Goal: Task Accomplishment & Management: Use online tool/utility

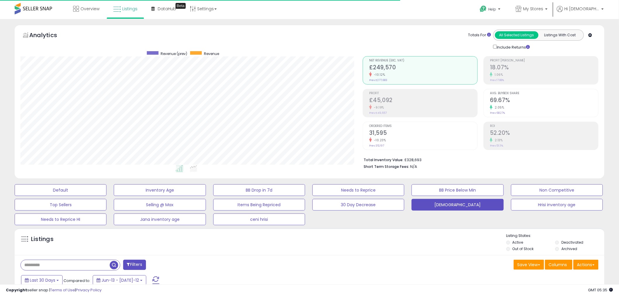
scroll to position [120, 342]
click at [537, 4] on link "My Stores" at bounding box center [531, 9] width 41 height 19
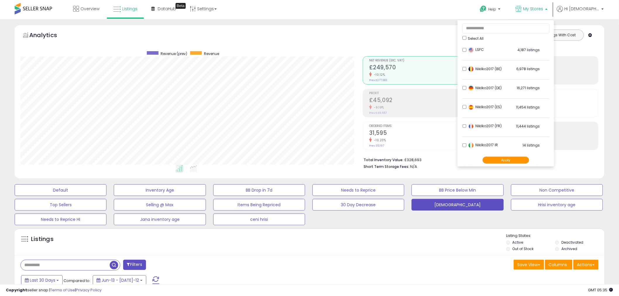
click at [477, 38] on div "Select All" at bounding box center [505, 38] width 87 height 6
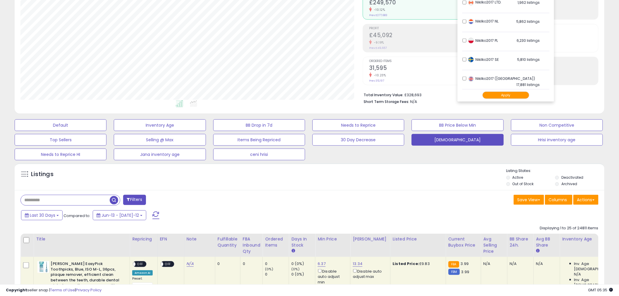
click at [508, 98] on button "Apply" at bounding box center [505, 95] width 47 height 7
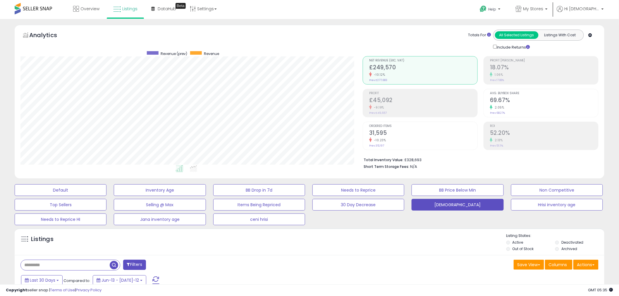
scroll to position [120, 342]
click at [124, 11] on span "Listings" at bounding box center [129, 9] width 15 height 6
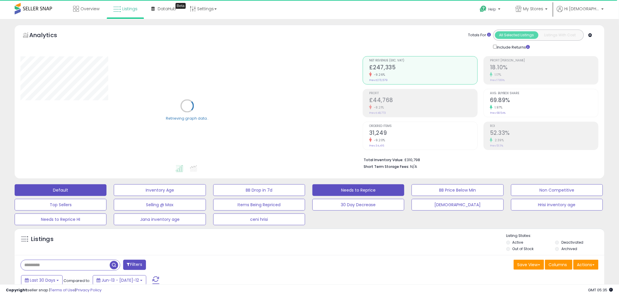
click at [206, 193] on button "Needs to Reprice" at bounding box center [160, 190] width 92 height 12
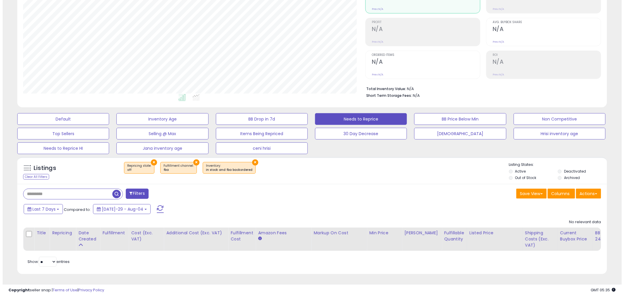
scroll to position [120, 342]
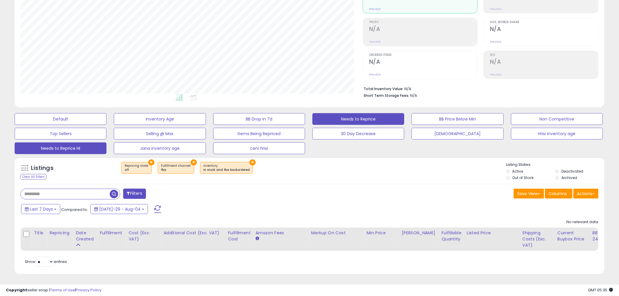
click at [86, 125] on button "Needs to Reprice HI" at bounding box center [61, 119] width 92 height 12
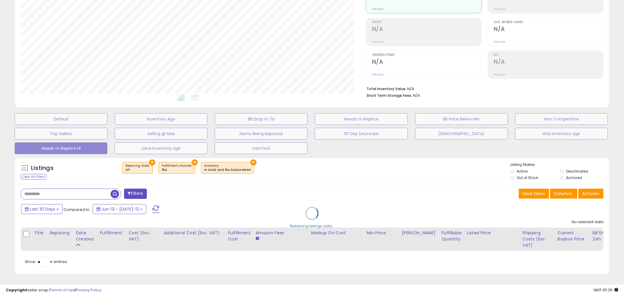
scroll to position [292370, 292145]
select select "**"
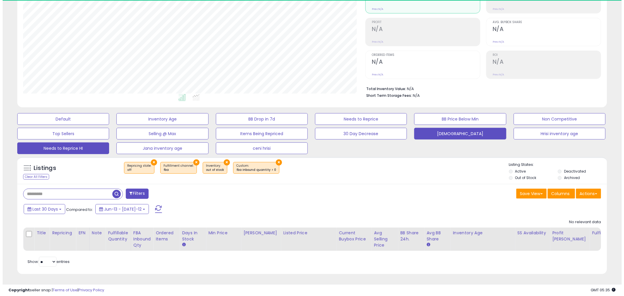
scroll to position [120, 342]
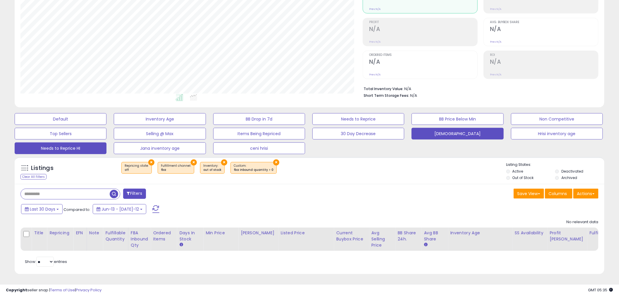
click at [106, 125] on button "[DEMOGRAPHIC_DATA]" at bounding box center [61, 119] width 92 height 12
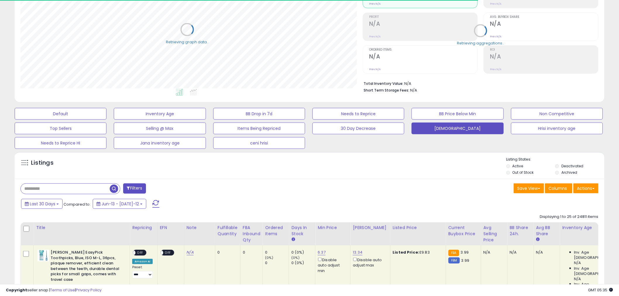
scroll to position [292370, 292147]
